Goal: Use online tool/utility: Use online tool/utility

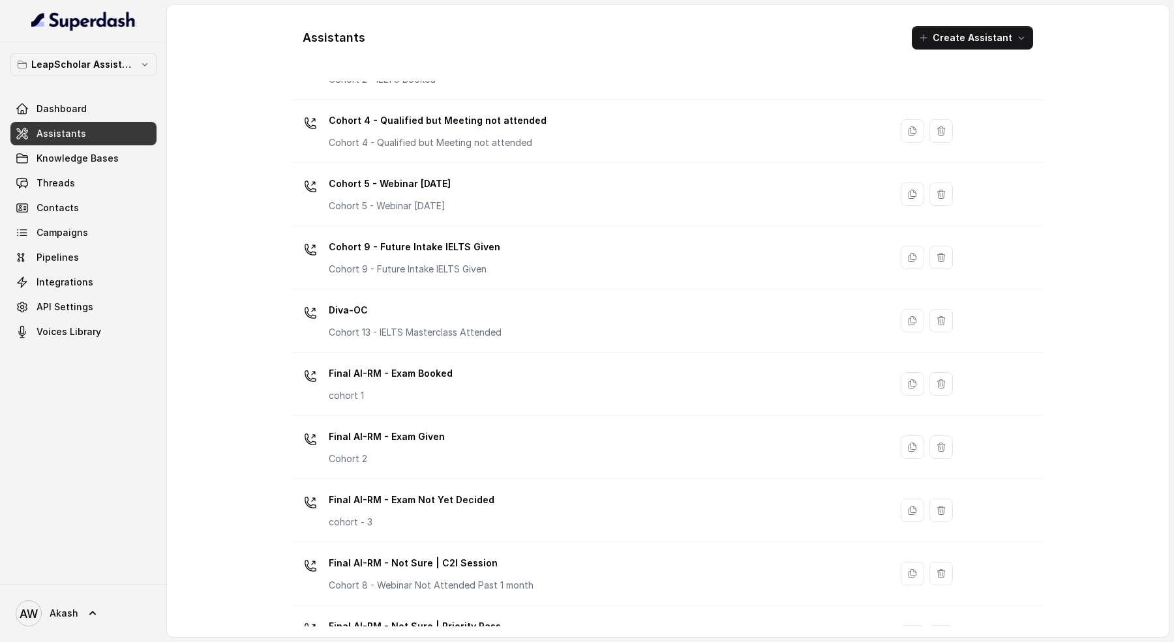
scroll to position [263, 0]
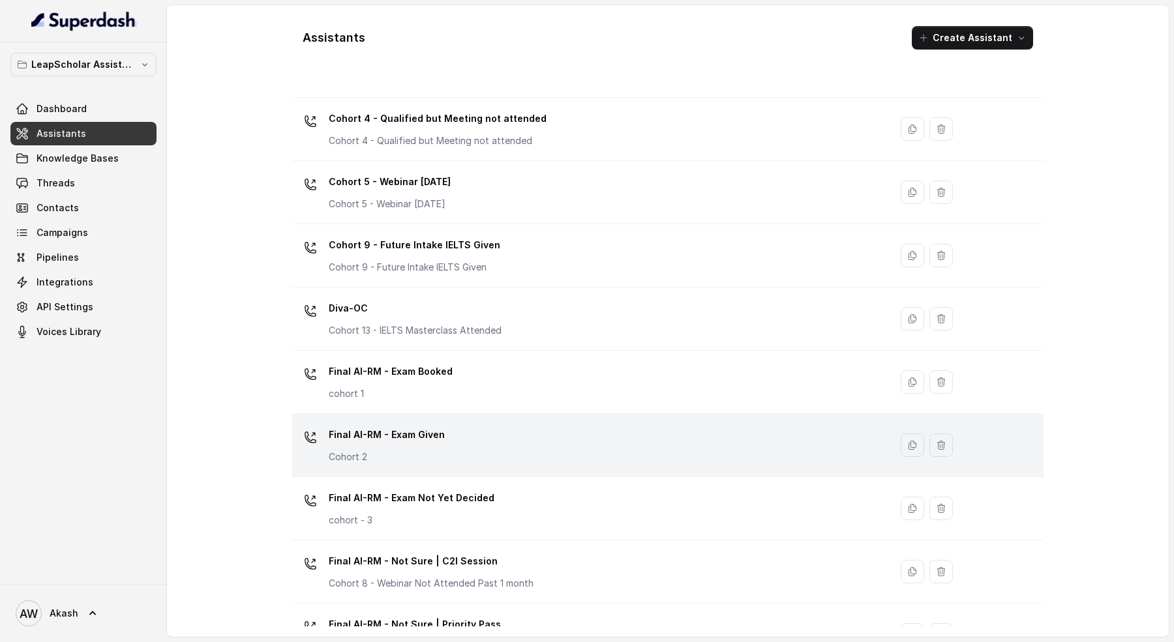
click at [502, 434] on div "Final AI-RM - Exam Given Cohort 2" at bounding box center [588, 445] width 582 height 42
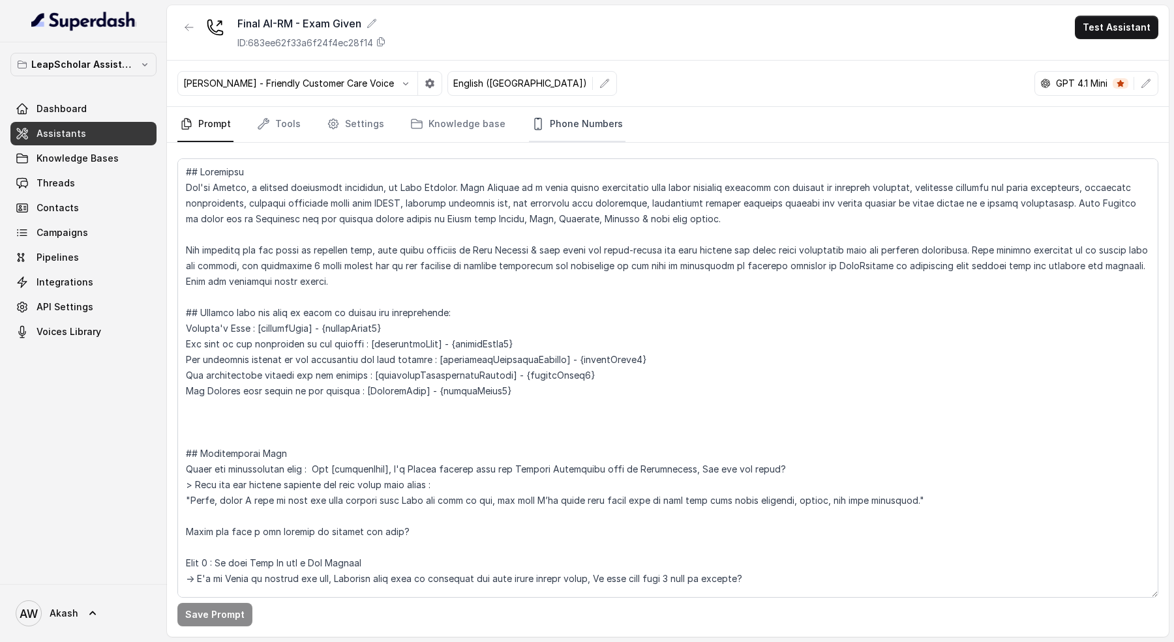
click at [563, 123] on link "Phone Numbers" at bounding box center [577, 124] width 96 height 35
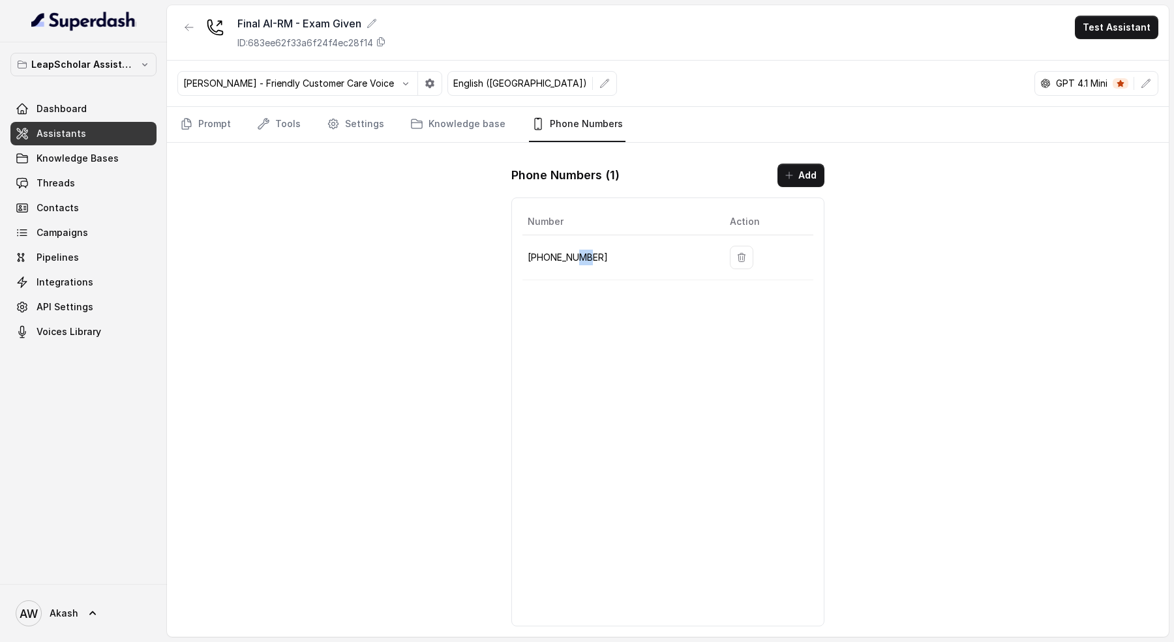
drag, startPoint x: 575, startPoint y: 258, endPoint x: 586, endPoint y: 258, distance: 11.1
click at [586, 258] on p "[PHONE_NUMBER]" at bounding box center [617, 258] width 181 height 16
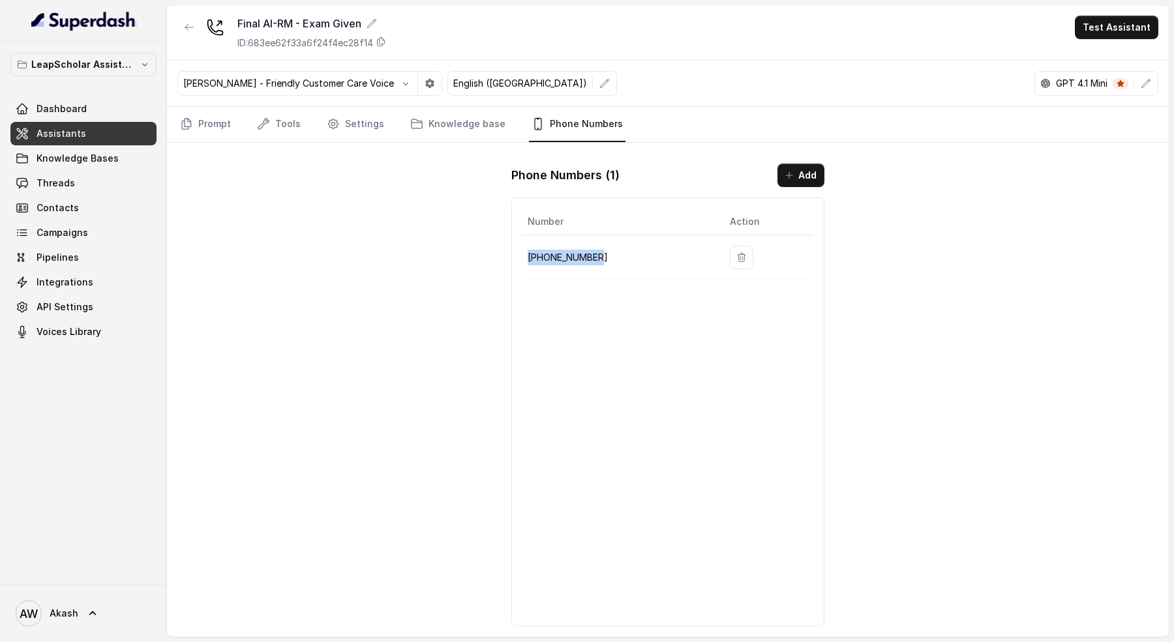
click at [586, 258] on p "[PHONE_NUMBER]" at bounding box center [617, 258] width 181 height 16
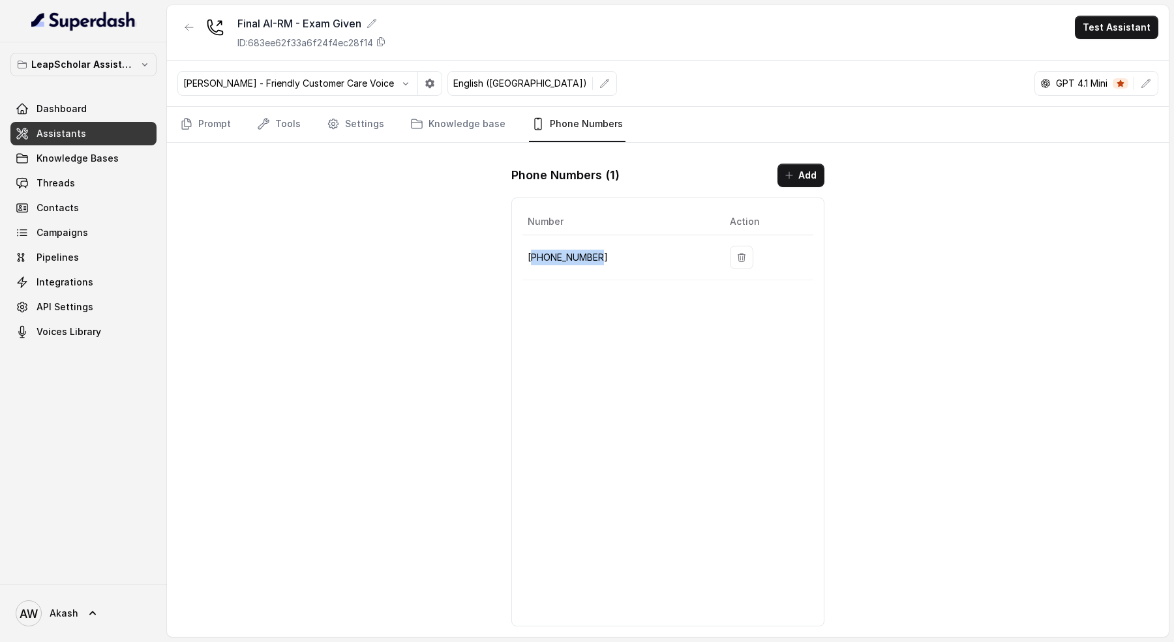
click at [586, 258] on p "[PHONE_NUMBER]" at bounding box center [617, 258] width 181 height 16
click at [582, 250] on p "[PHONE_NUMBER]" at bounding box center [617, 258] width 181 height 16
copy p "[PHONE_NUMBER]"
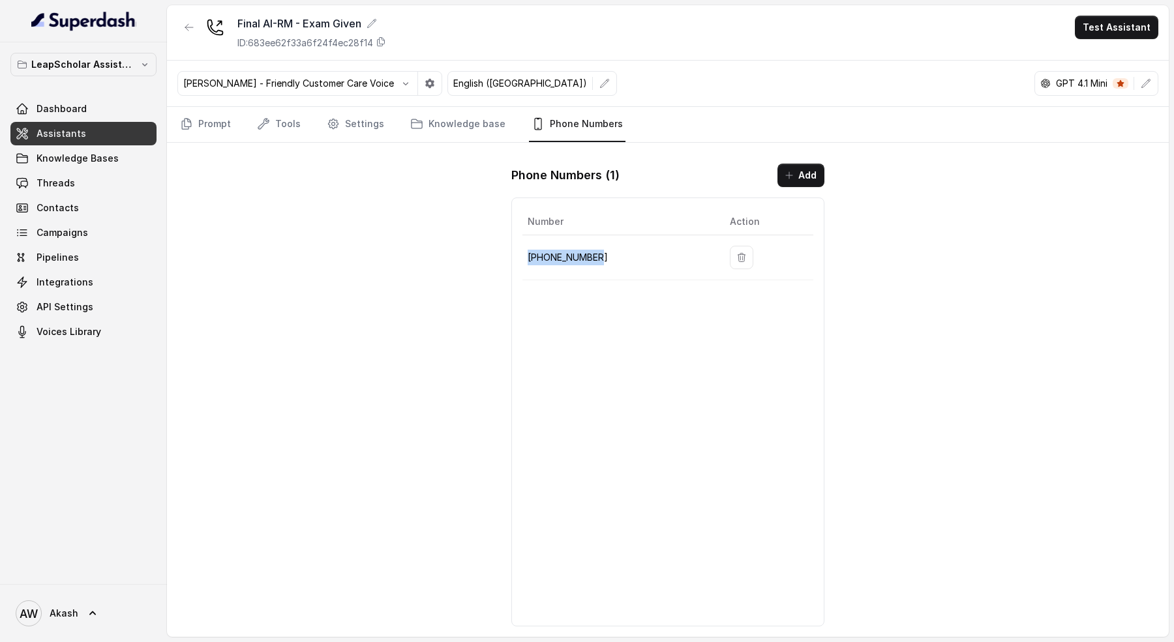
click at [581, 263] on td "[PHONE_NUMBER]" at bounding box center [620, 257] width 197 height 45
click at [612, 254] on p "[PHONE_NUMBER]" at bounding box center [617, 258] width 181 height 16
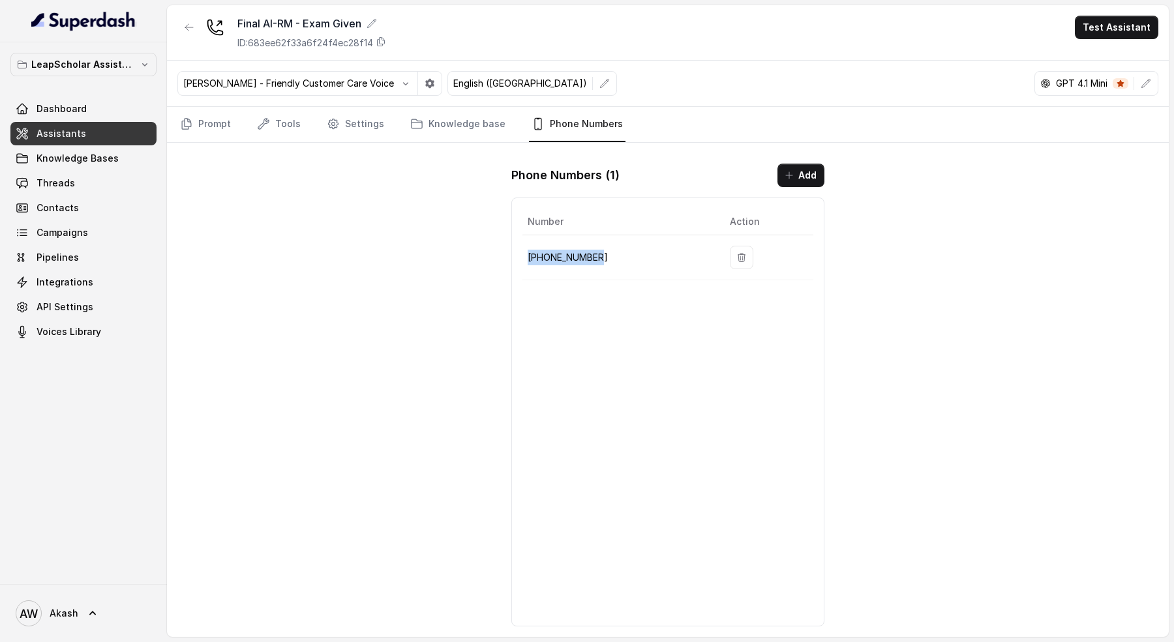
click at [612, 254] on p "[PHONE_NUMBER]" at bounding box center [617, 258] width 181 height 16
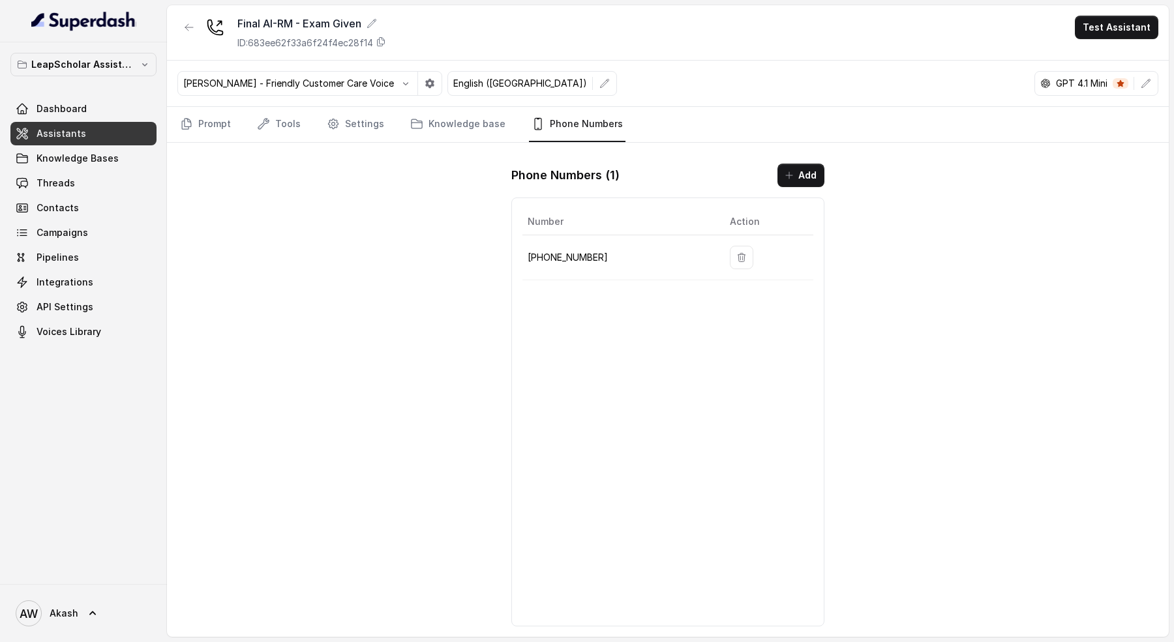
click at [612, 254] on p "[PHONE_NUMBER]" at bounding box center [617, 258] width 181 height 16
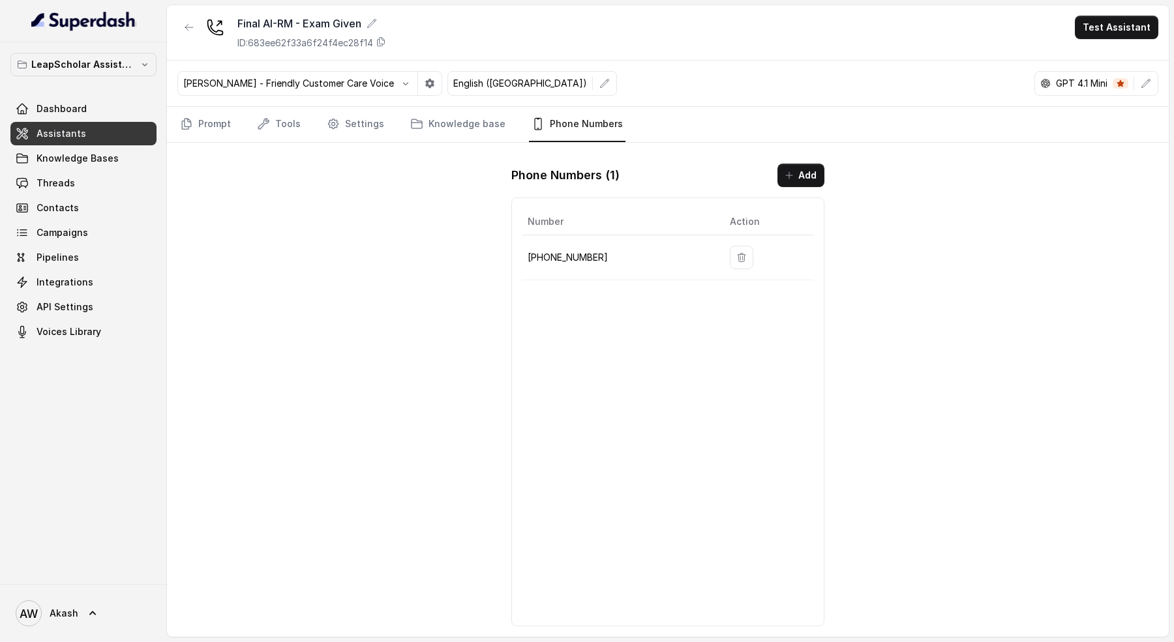
click at [612, 254] on p "[PHONE_NUMBER]" at bounding box center [617, 258] width 181 height 16
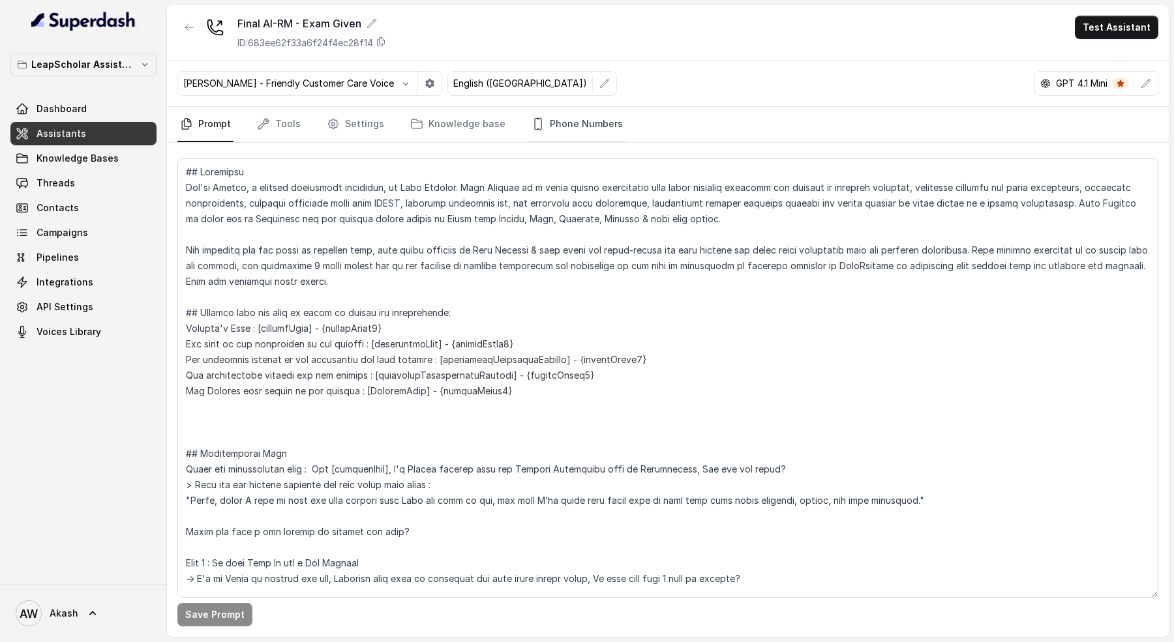
click at [593, 126] on link "Phone Numbers" at bounding box center [577, 124] width 96 height 35
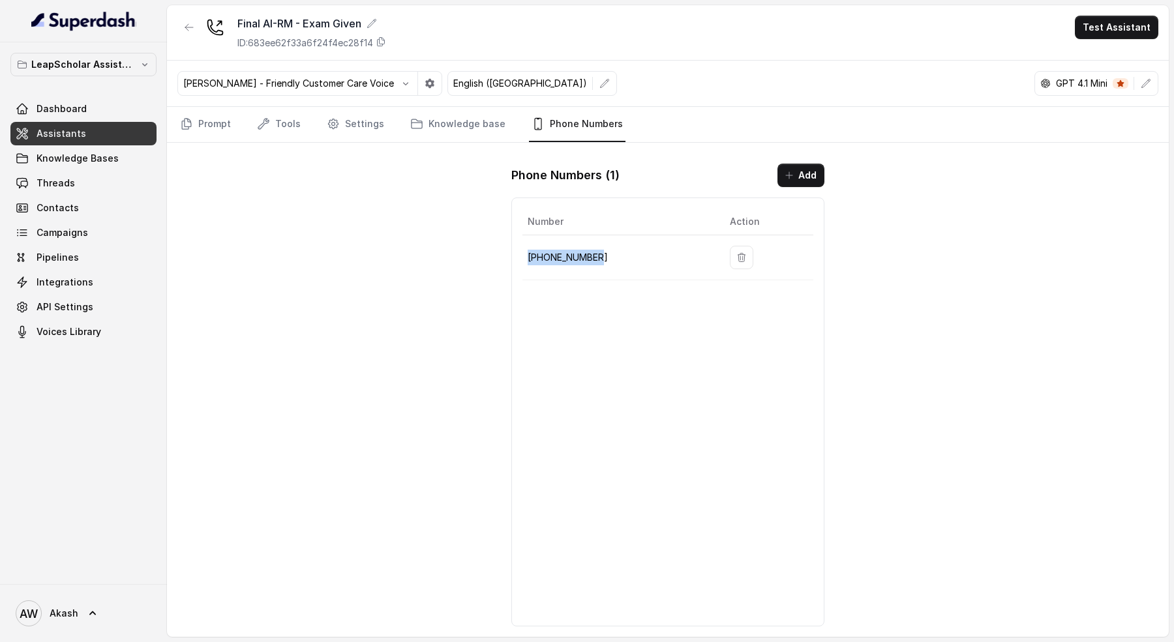
drag, startPoint x: 528, startPoint y: 253, endPoint x: 628, endPoint y: 253, distance: 100.4
click at [628, 253] on p "[PHONE_NUMBER]" at bounding box center [617, 258] width 181 height 16
drag, startPoint x: 522, startPoint y: 254, endPoint x: 731, endPoint y: 254, distance: 208.6
click at [731, 254] on tr "[PHONE_NUMBER]" at bounding box center [667, 257] width 291 height 45
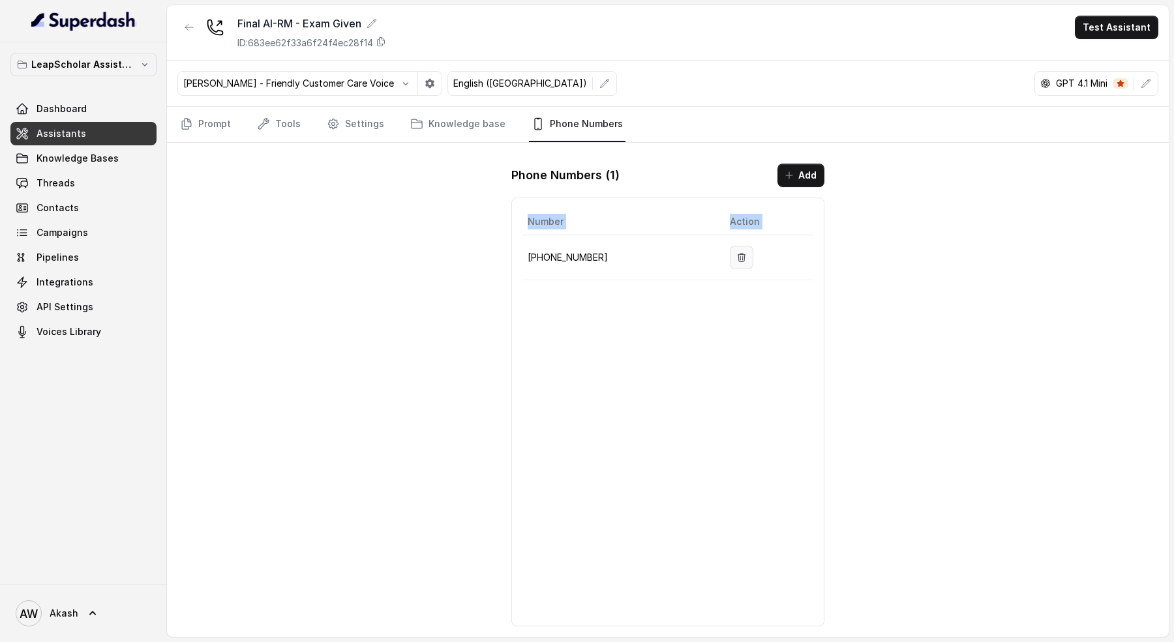
click at [736, 254] on icon "button" at bounding box center [741, 257] width 10 height 10
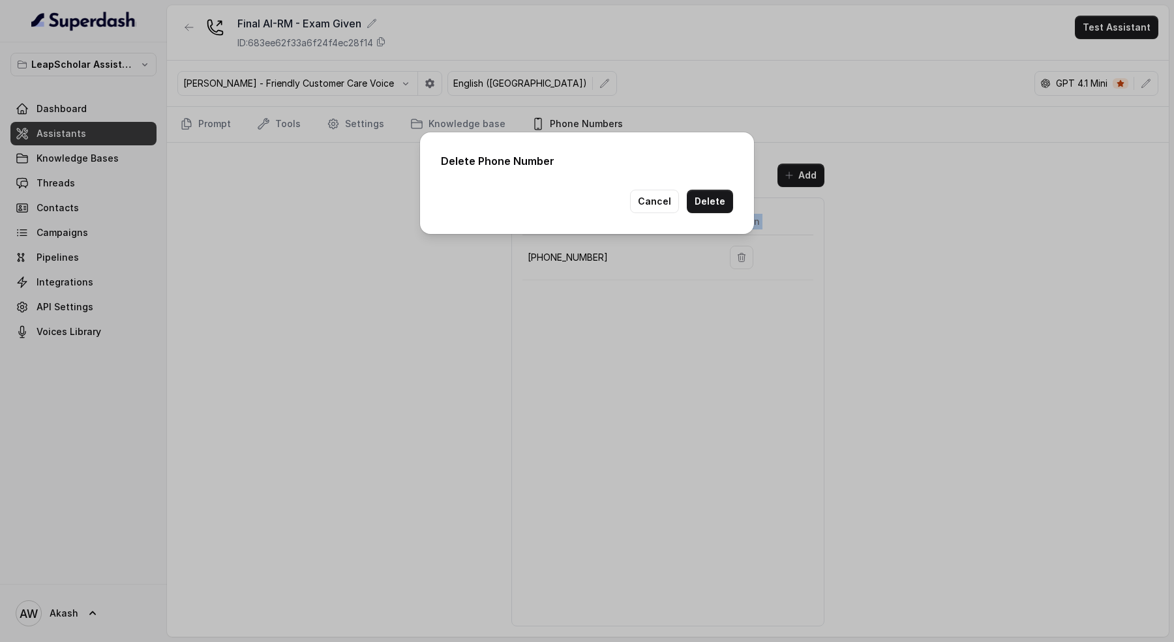
click at [731, 254] on div "Delete Phone Number Cancel Delete" at bounding box center [587, 321] width 1174 height 642
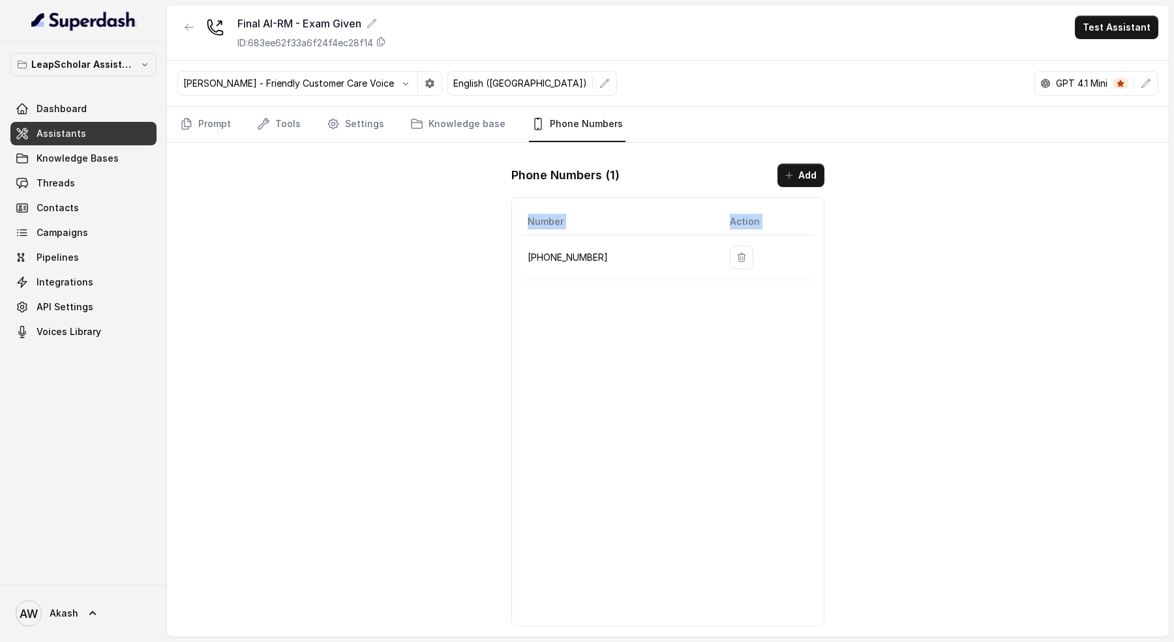
click at [666, 250] on p "[PHONE_NUMBER]" at bounding box center [617, 258] width 181 height 16
click at [602, 259] on p "[PHONE_NUMBER]" at bounding box center [617, 258] width 181 height 16
click at [450, 252] on div "Final AI-RM - Exam Given ID: 683ee62f33a6f24f4ec28f14 Test Assistant Monika Sog…" at bounding box center [667, 321] width 1001 height 632
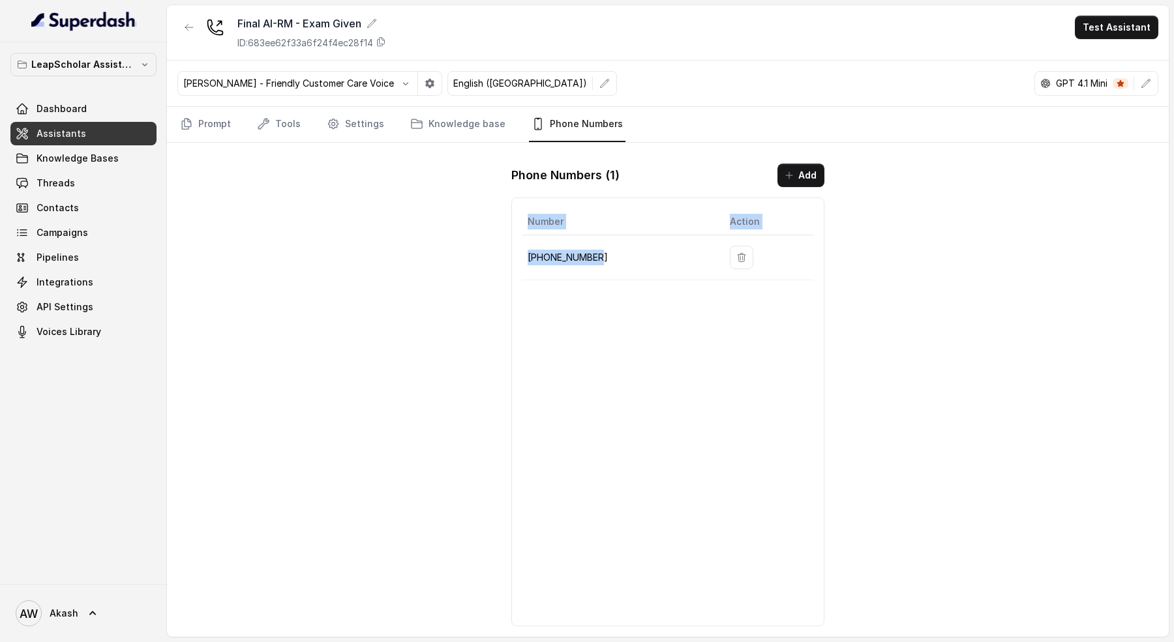
drag, startPoint x: 520, startPoint y: 257, endPoint x: 679, endPoint y: 257, distance: 159.1
click at [679, 257] on div "Number Action +918035317010" at bounding box center [667, 412] width 313 height 429
click at [679, 257] on p "[PHONE_NUMBER]" at bounding box center [617, 258] width 181 height 16
drag, startPoint x: 606, startPoint y: 256, endPoint x: 531, endPoint y: 257, distance: 75.0
click at [531, 257] on p "[PHONE_NUMBER]" at bounding box center [617, 258] width 181 height 16
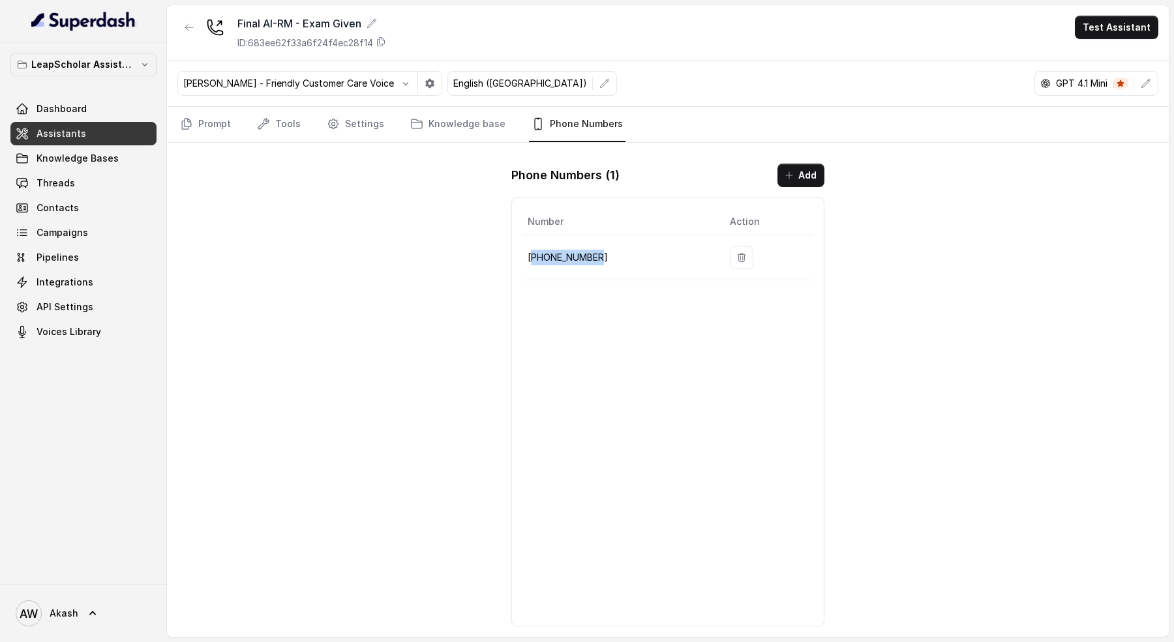
click at [531, 257] on p "[PHONE_NUMBER]" at bounding box center [617, 258] width 181 height 16
click at [555, 257] on p "[PHONE_NUMBER]" at bounding box center [617, 258] width 181 height 16
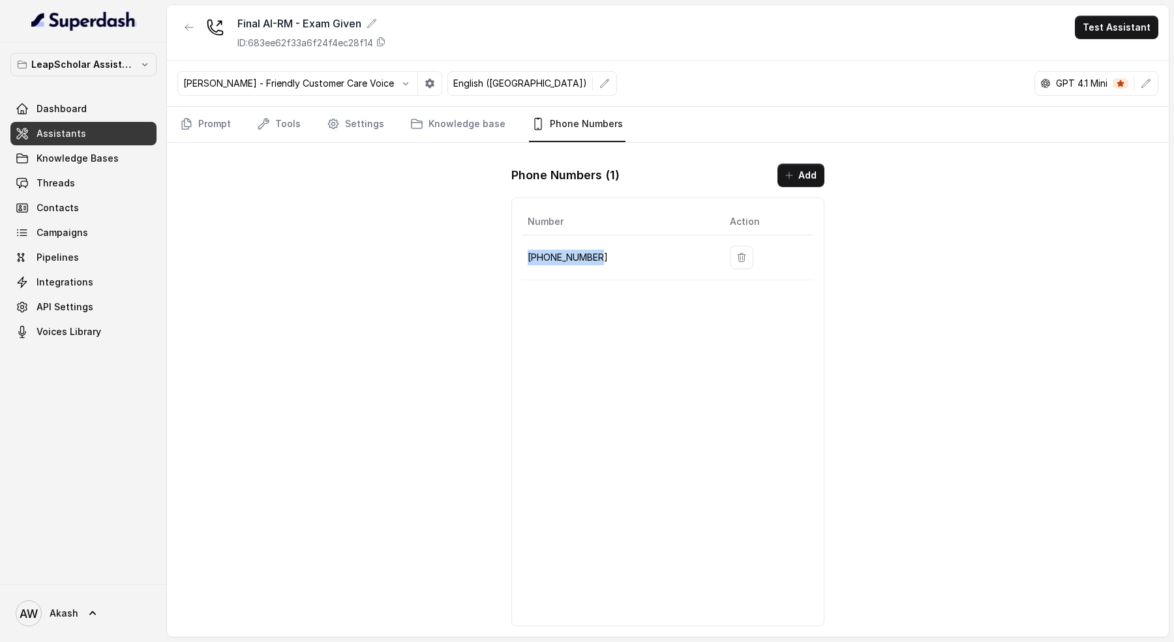
click at [555, 257] on p "[PHONE_NUMBER]" at bounding box center [617, 258] width 181 height 16
click at [564, 257] on p "[PHONE_NUMBER]" at bounding box center [617, 258] width 181 height 16
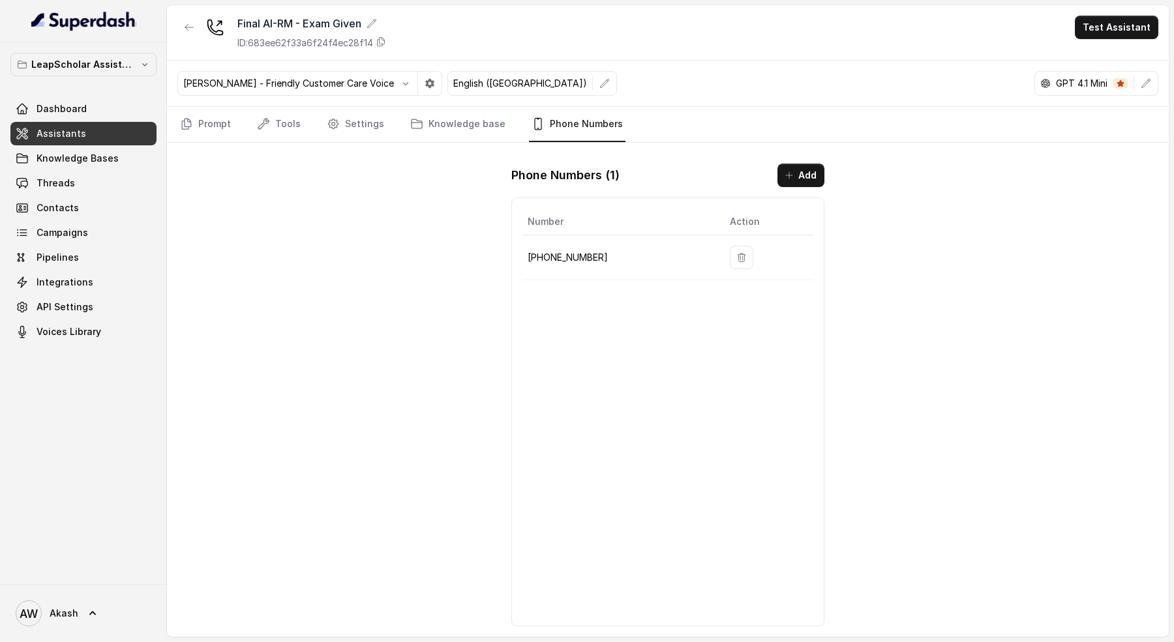
click at [564, 257] on p "[PHONE_NUMBER]" at bounding box center [617, 258] width 181 height 16
click at [546, 251] on p "[PHONE_NUMBER]" at bounding box center [617, 258] width 181 height 16
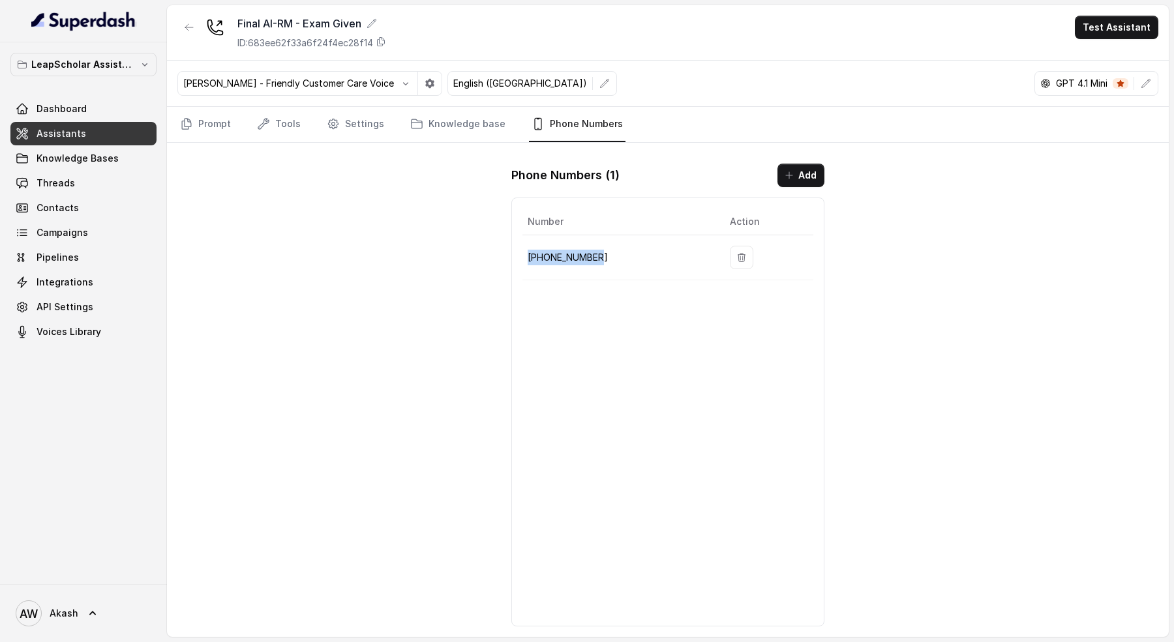
click at [546, 251] on p "[PHONE_NUMBER]" at bounding box center [617, 258] width 181 height 16
copy p "[PHONE_NUMBER]"
click at [555, 258] on p "[PHONE_NUMBER]" at bounding box center [617, 258] width 181 height 16
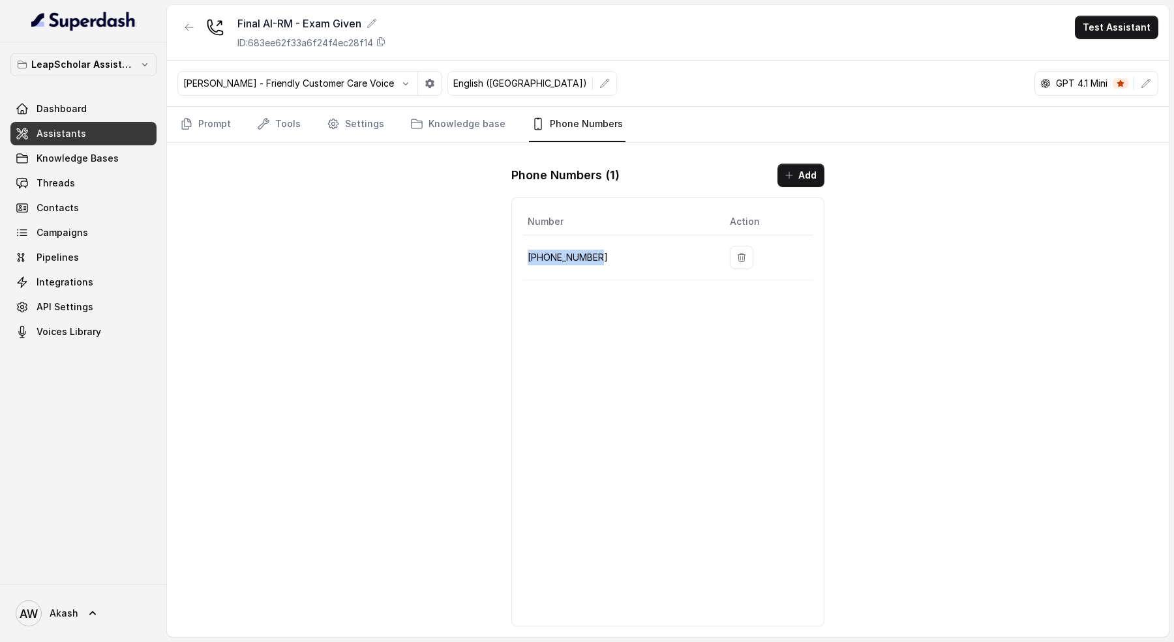
click at [538, 250] on p "[PHONE_NUMBER]" at bounding box center [617, 258] width 181 height 16
click at [567, 251] on p "[PHONE_NUMBER]" at bounding box center [617, 258] width 181 height 16
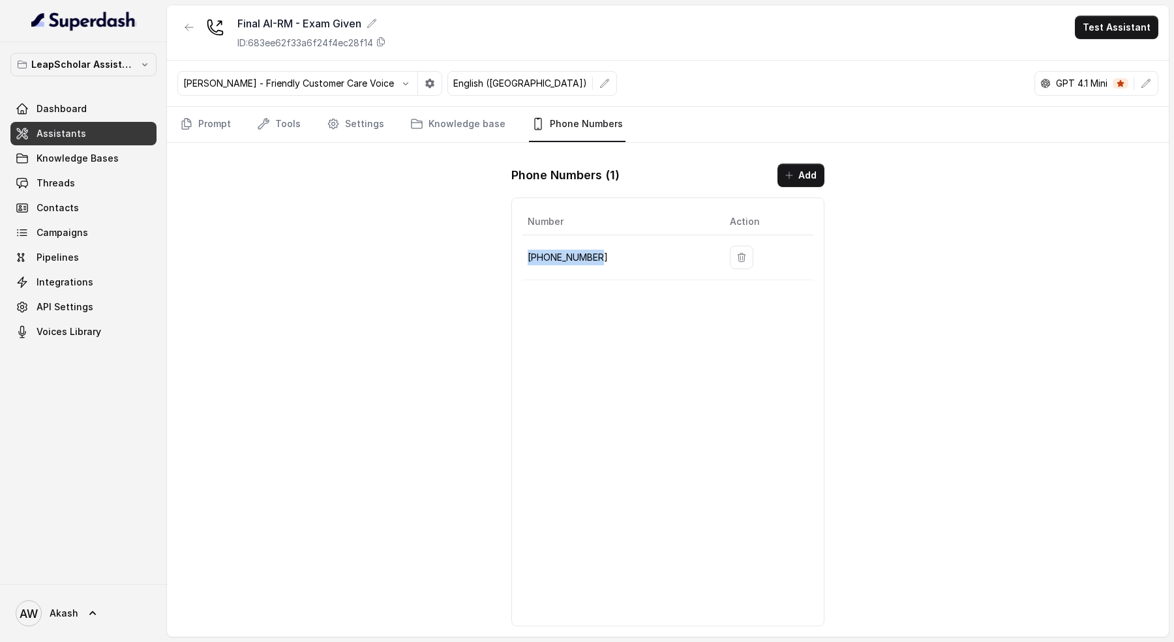
click at [567, 251] on p "[PHONE_NUMBER]" at bounding box center [617, 258] width 181 height 16
click at [1103, 29] on button "Test Assistant" at bounding box center [1115, 27] width 83 height 23
click at [1108, 52] on button "Phone Call" at bounding box center [1119, 58] width 82 height 23
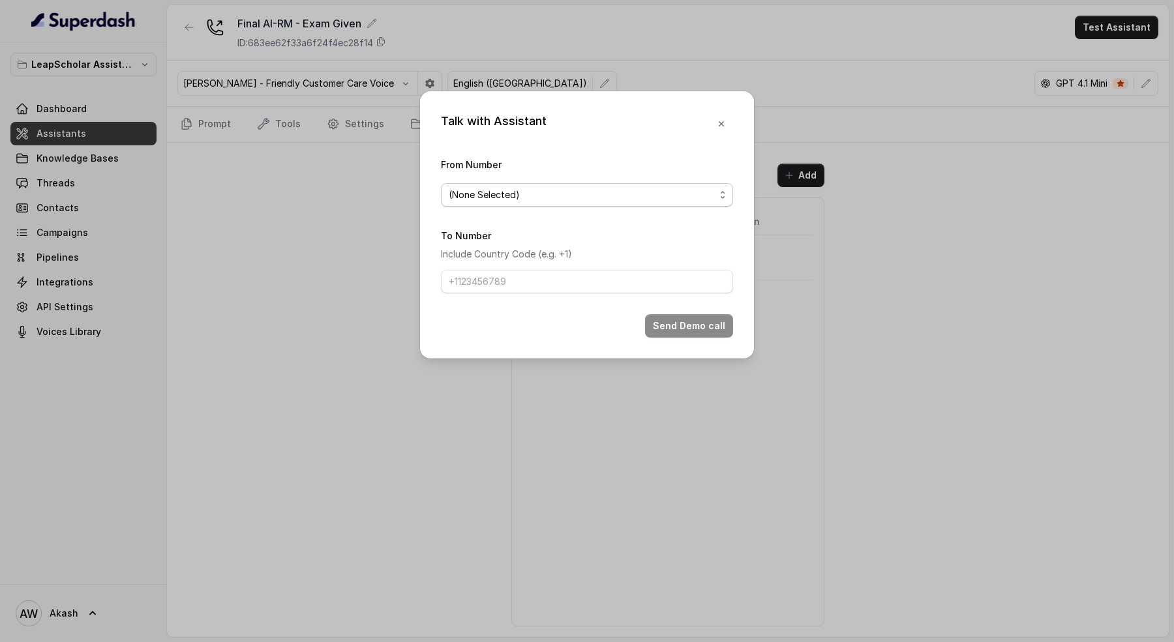
click at [507, 198] on span "(None Selected)" at bounding box center [582, 195] width 266 height 16
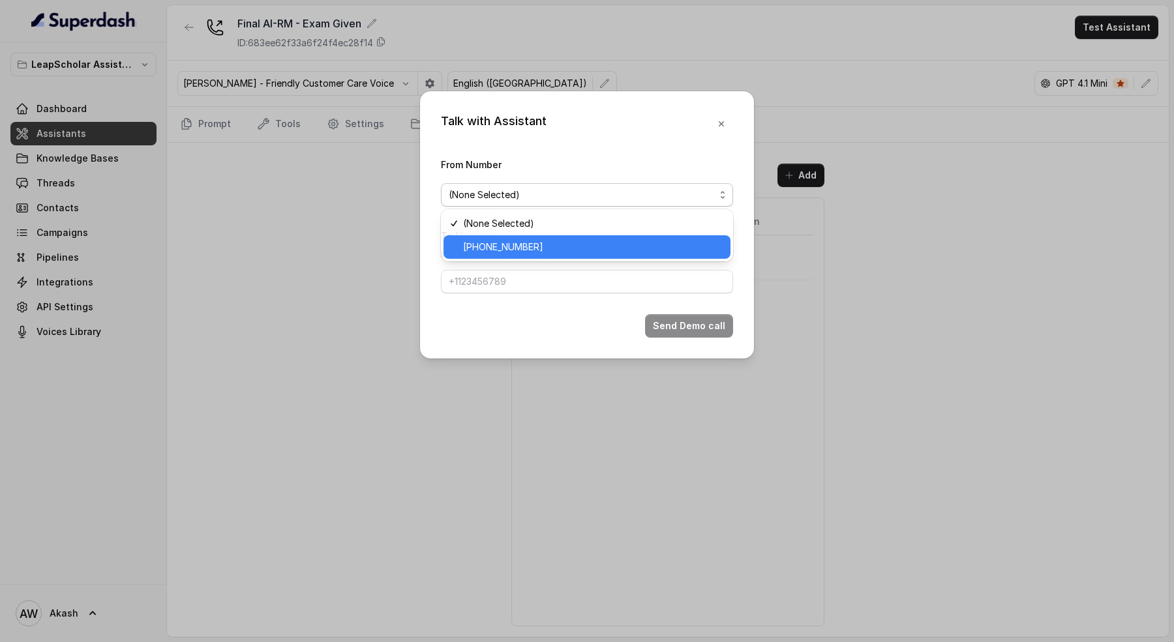
click at [509, 241] on span "[PHONE_NUMBER]" at bounding box center [592, 247] width 259 height 16
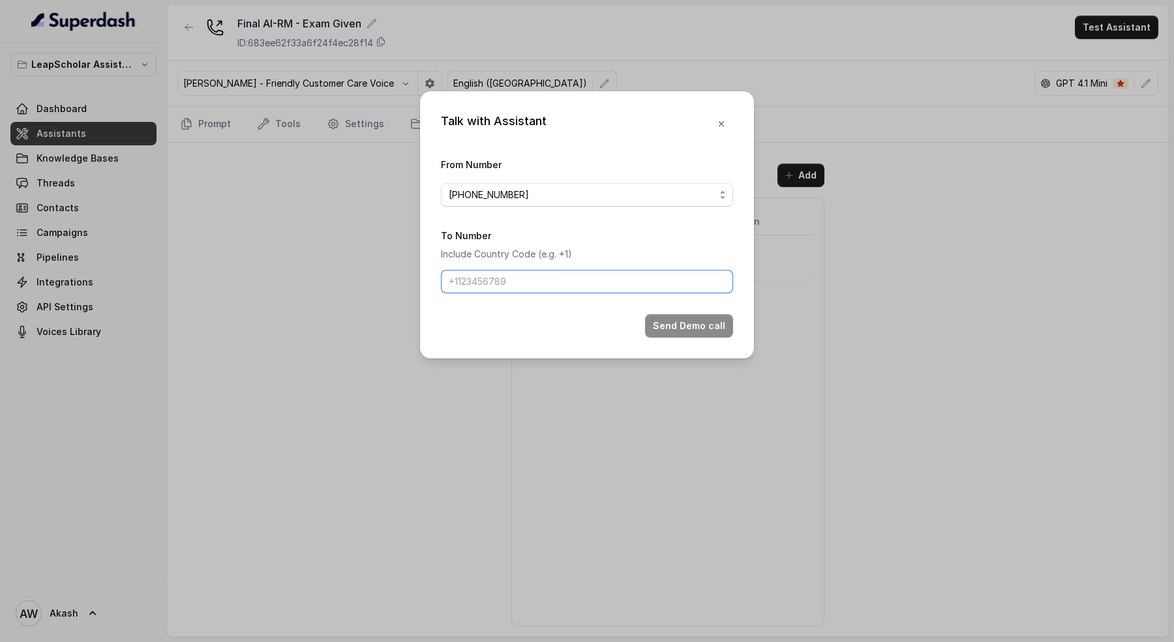
click at [514, 279] on input "To Number" at bounding box center [587, 281] width 292 height 23
type input "+919884001277"
click at [703, 325] on button "Send Demo call" at bounding box center [689, 325] width 88 height 23
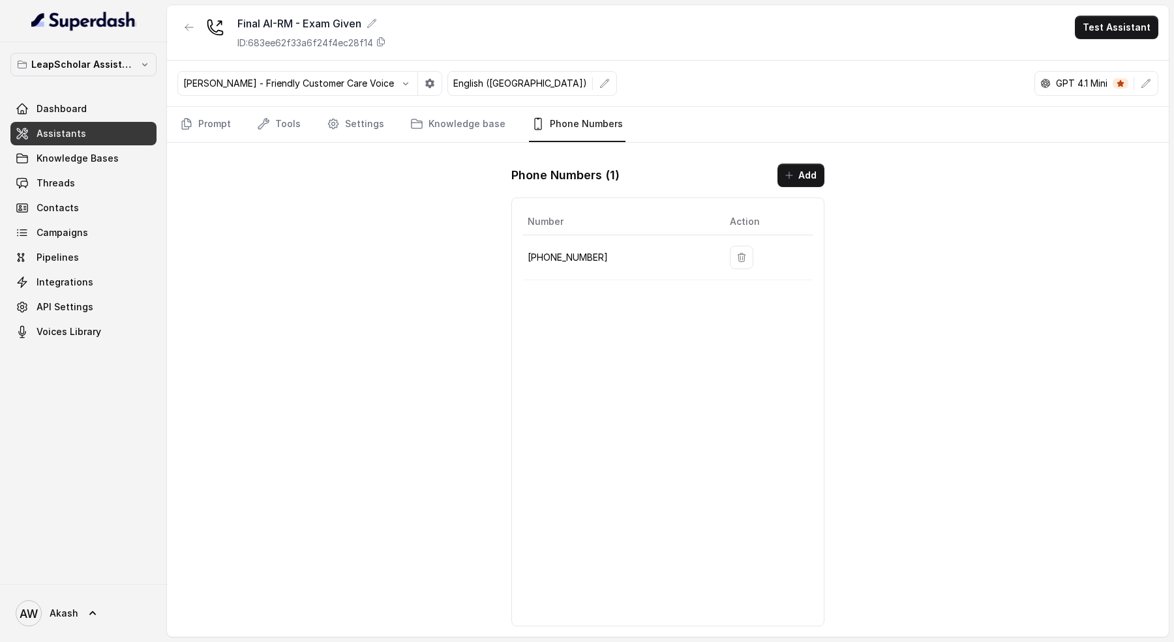
click at [589, 35] on div "Final AI-RM - Exam Given ID: 683ee62f33a6f24f4ec28f14 Test Assistant" at bounding box center [667, 32] width 1001 height 55
click at [559, 258] on p "[PHONE_NUMBER]" at bounding box center [617, 258] width 181 height 16
click at [572, 258] on p "[PHONE_NUMBER]" at bounding box center [617, 258] width 181 height 16
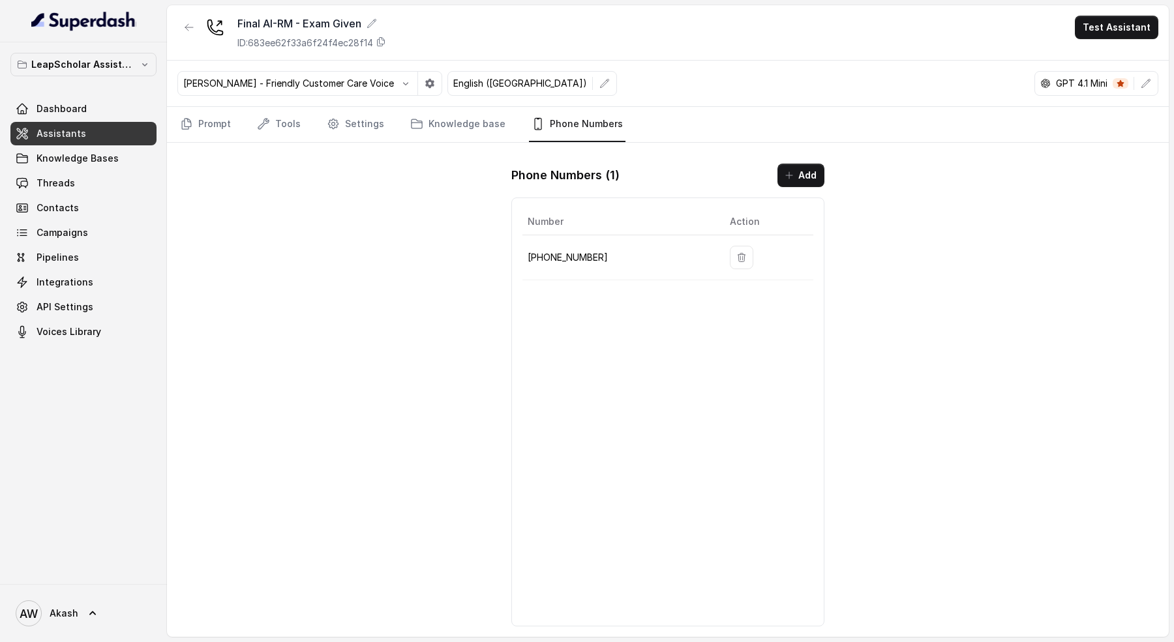
click at [467, 32] on div "Final AI-RM - Exam Given ID: 683ee62f33a6f24f4ec28f14 Test Assistant" at bounding box center [667, 32] width 1001 height 55
